Goal: Information Seeking & Learning: Learn about a topic

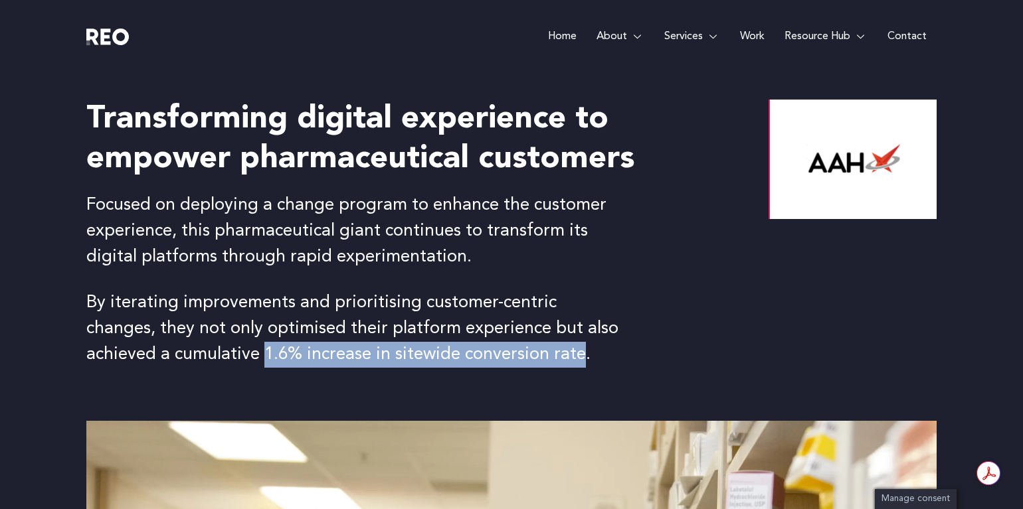
drag, startPoint x: 505, startPoint y: 355, endPoint x: 193, endPoint y: 353, distance: 312.2
click at [193, 353] on p "By iterating improvements and prioritising customer-centric changes, they not o…" at bounding box center [354, 329] width 537 height 78
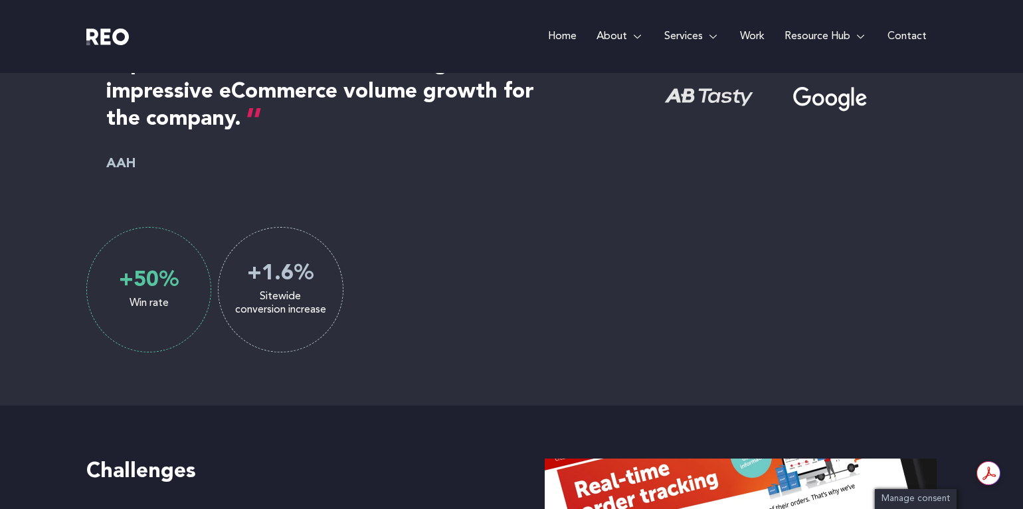
scroll to position [1110, 0]
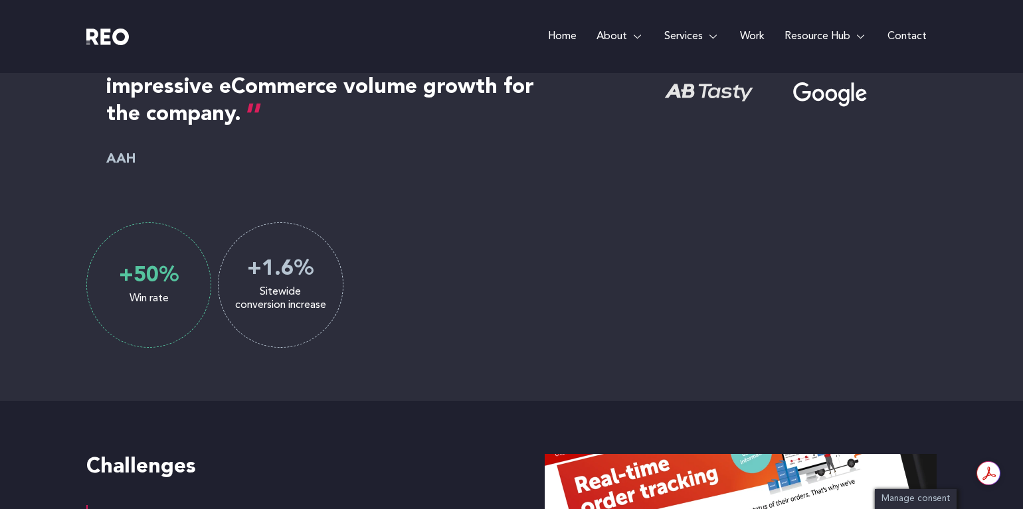
copy p "1.6% increase in sitewide conversion rate"
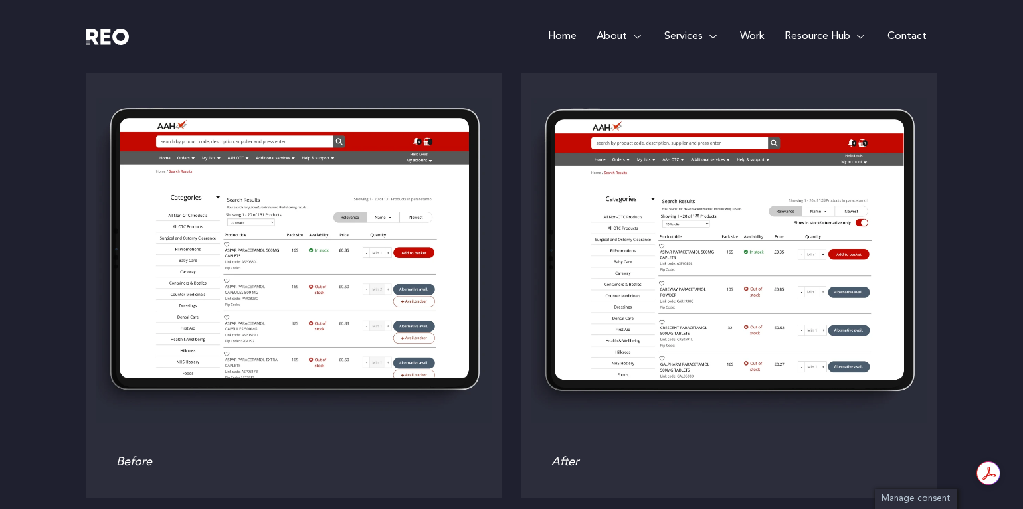
scroll to position [3726, 0]
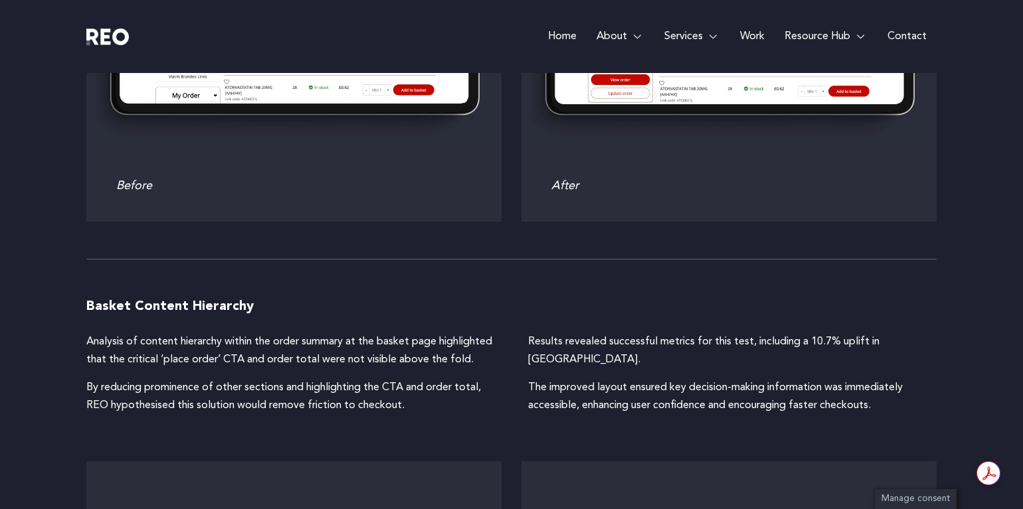
click at [749, 35] on link "Work" at bounding box center [752, 36] width 45 height 73
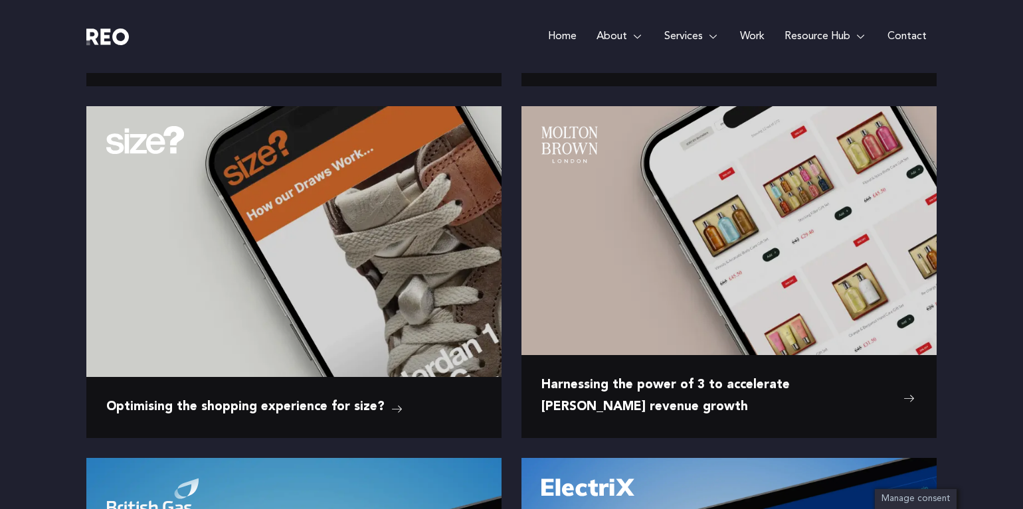
scroll to position [589, 0]
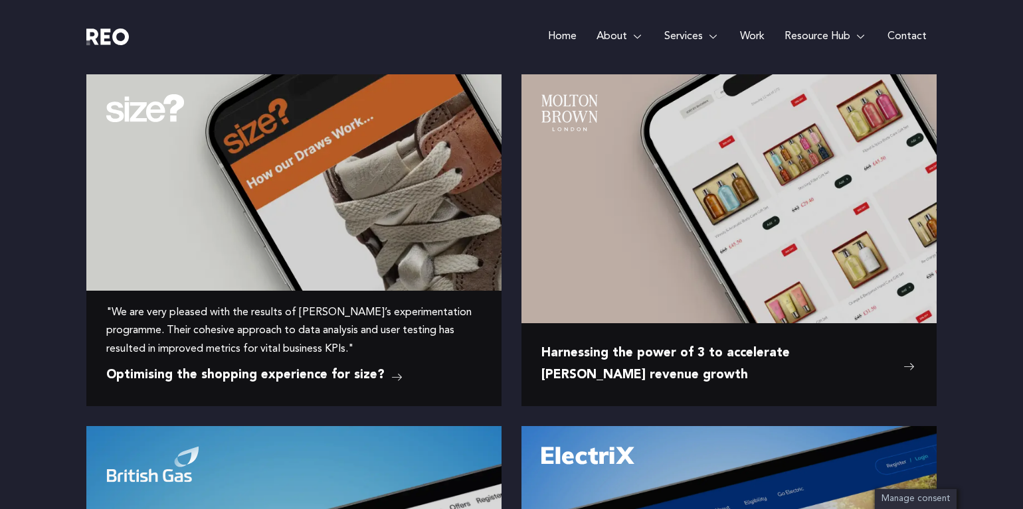
click at [427, 242] on img at bounding box center [293, 160] width 415 height 173
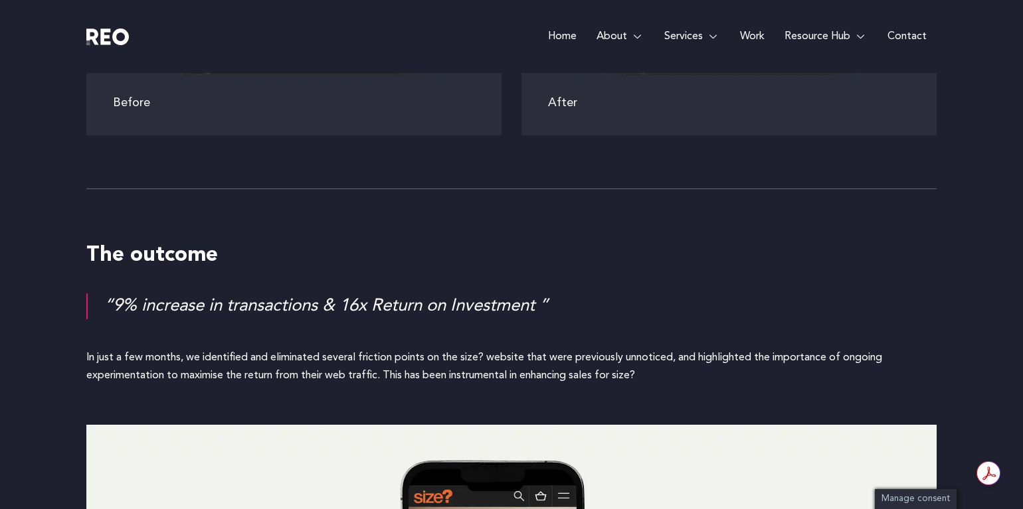
scroll to position [3959, 0]
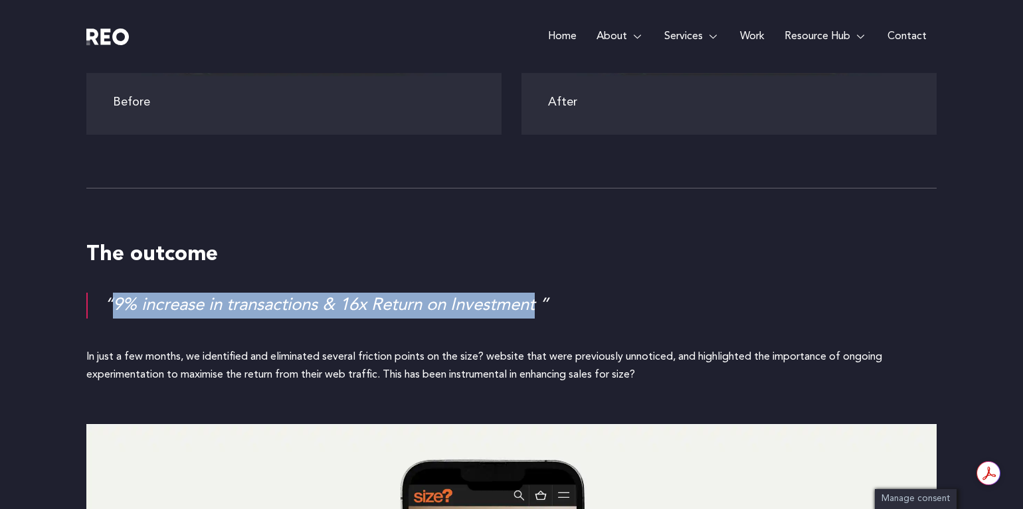
drag, startPoint x: 544, startPoint y: 303, endPoint x: 116, endPoint y: 302, distance: 428.4
click at [116, 302] on div "“9% increase in transactions & 16x Return on Investment ”" at bounding box center [520, 306] width 832 height 26
copy div "9% increase in transactions & 16x Return on Investment"
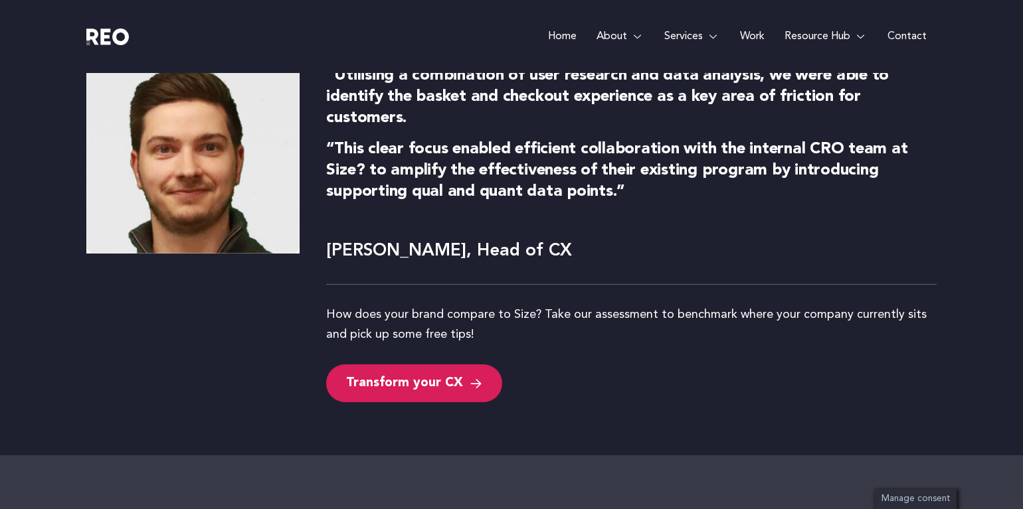
scroll to position [4876, 0]
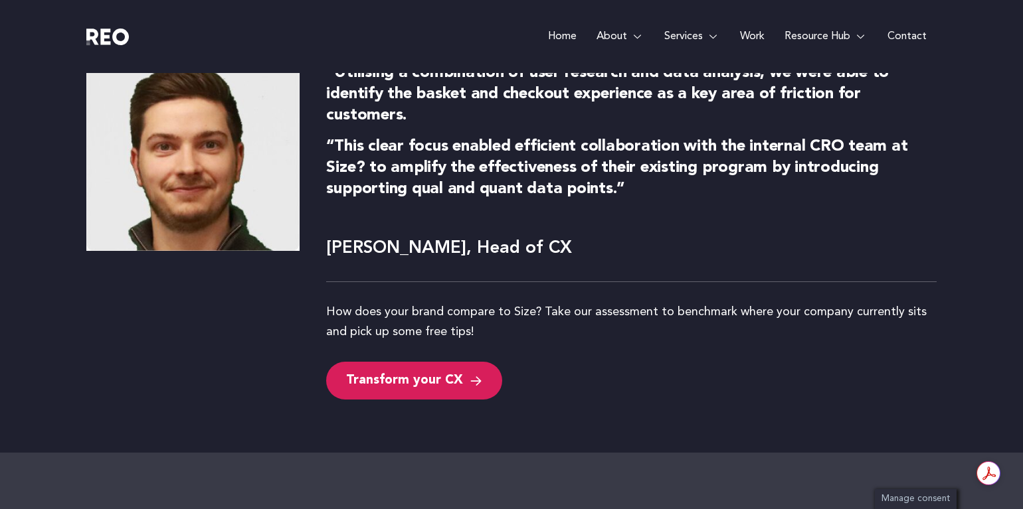
click at [754, 32] on link "Work" at bounding box center [752, 36] width 45 height 73
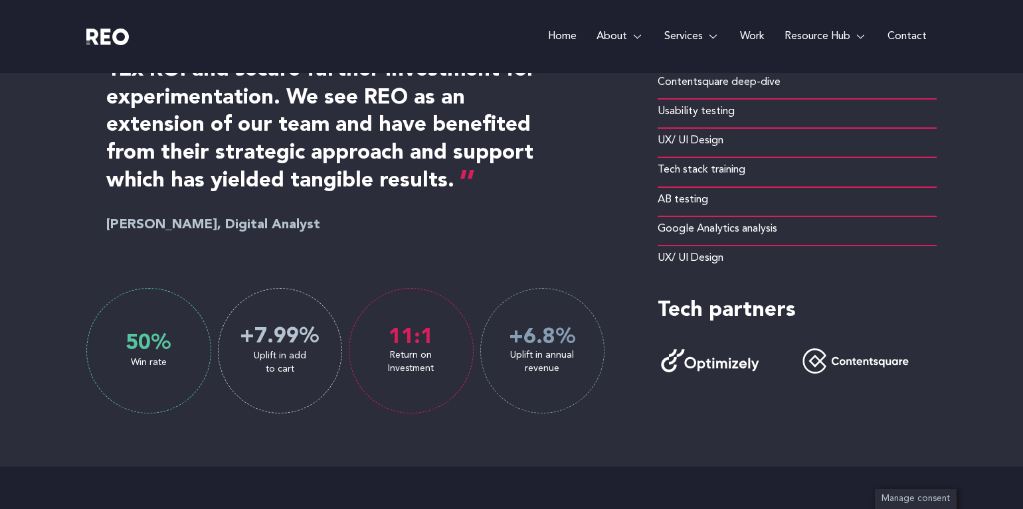
scroll to position [728, 0]
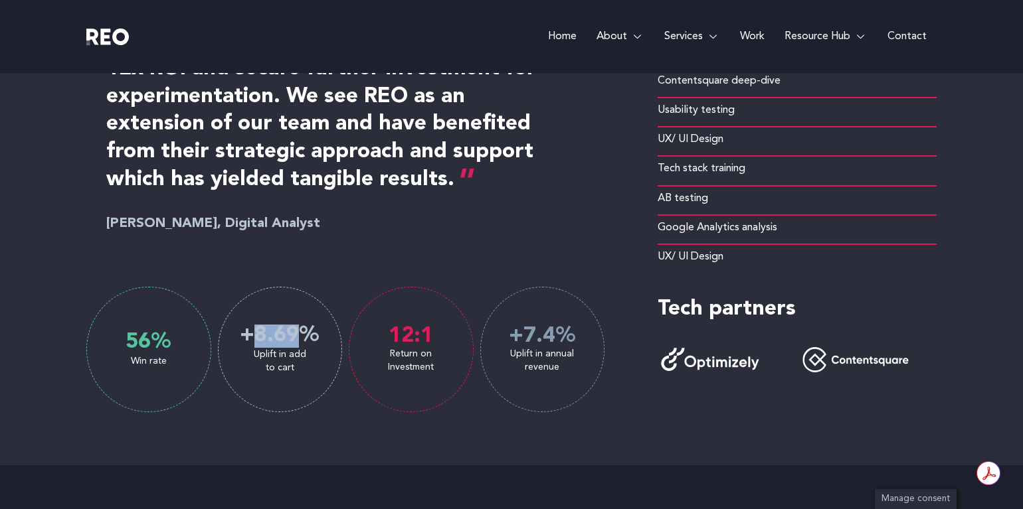
drag, startPoint x: 260, startPoint y: 333, endPoint x: 296, endPoint y: 333, distance: 35.9
click at [296, 333] on span "8.69" at bounding box center [276, 336] width 45 height 23
click at [754, 36] on link "Work" at bounding box center [752, 36] width 45 height 73
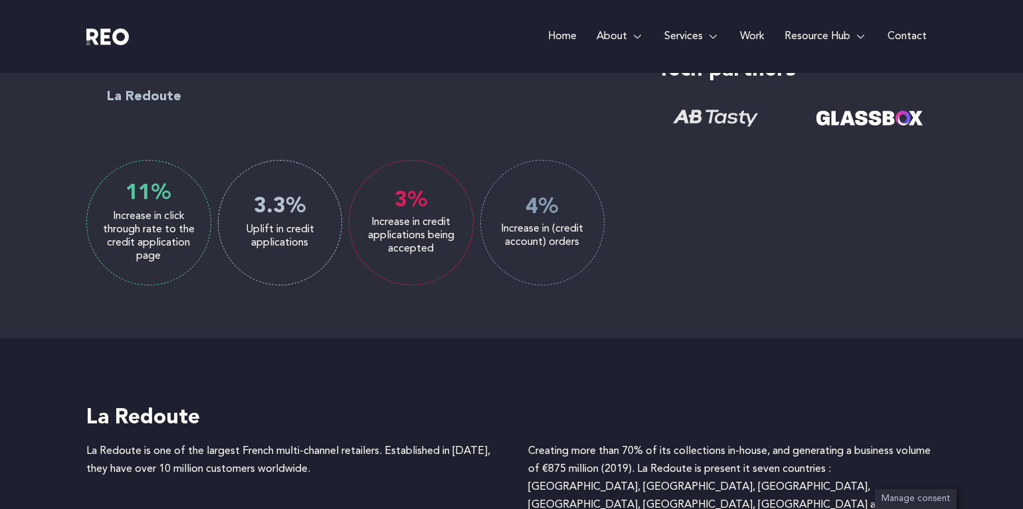
scroll to position [958, 0]
